Goal: Transaction & Acquisition: Book appointment/travel/reservation

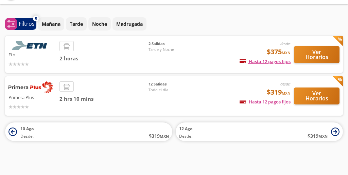
scroll to position [19, 0]
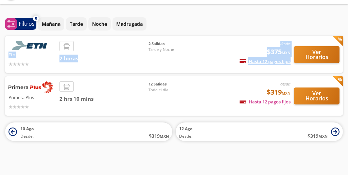
drag, startPoint x: 73, startPoint y: 70, endPoint x: 43, endPoint y: 50, distance: 36.1
click at [43, 50] on div "Etn desde: $375 MXN Hasta 12 pagos fijos Pagos fijos en compras mayores a $30 M…" at bounding box center [174, 54] width 338 height 37
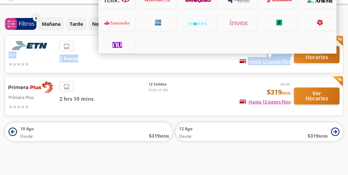
click at [274, 59] on span "Hasta 12 pagos fijos" at bounding box center [265, 61] width 51 height 6
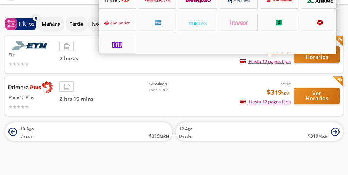
click at [37, 51] on div at bounding box center [174, 87] width 348 height 175
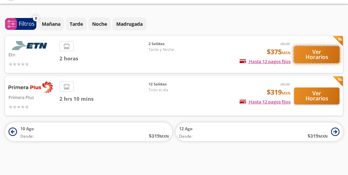
click at [314, 59] on button "Ver Horarios" at bounding box center [317, 54] width 46 height 17
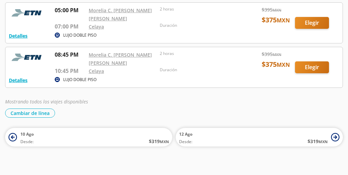
scroll to position [12, 0]
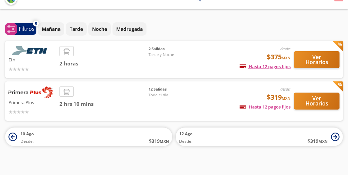
scroll to position [19, 0]
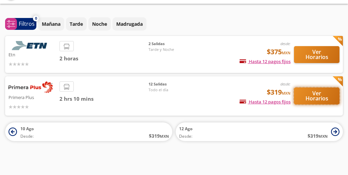
click at [318, 101] on button "Ver Horarios" at bounding box center [317, 96] width 46 height 17
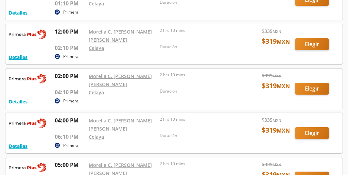
scroll to position [257, 0]
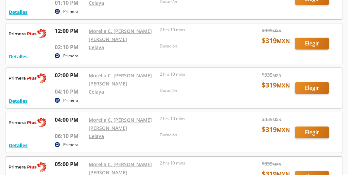
click at [218, 108] on div at bounding box center [173, 88] width 337 height 40
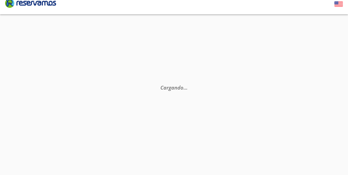
click at [0, 19] on div "Cargando . . ." at bounding box center [174, 101] width 348 height 175
